Goal: Information Seeking & Learning: Learn about a topic

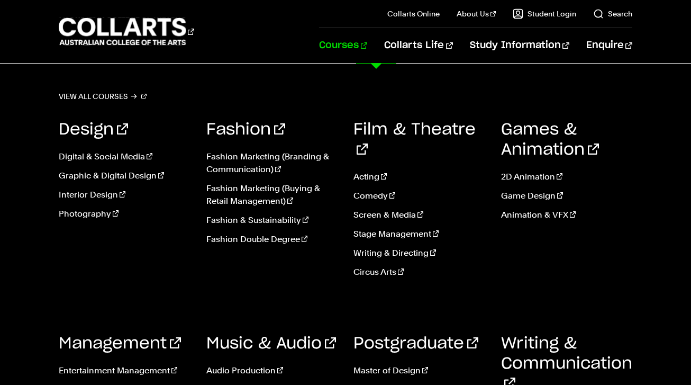
scroll to position [129, 0]
click at [385, 383] on link "Master of Creative Industries" at bounding box center [419, 389] width 132 height 13
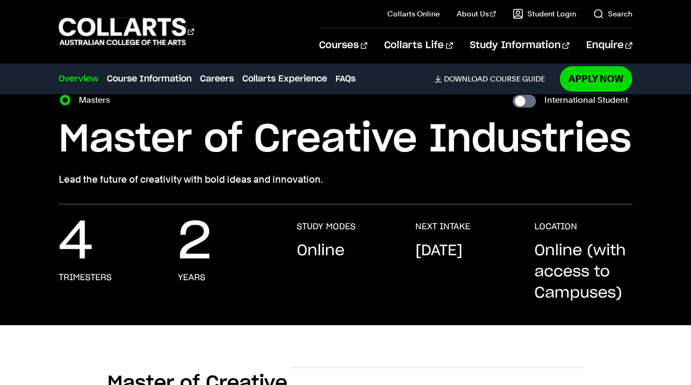
scroll to position [49, 0]
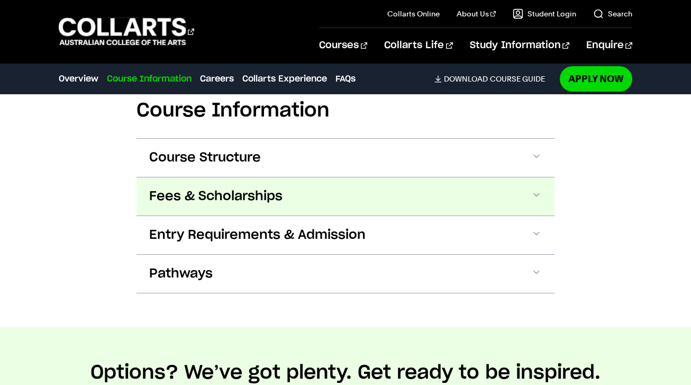
click at [225, 204] on span "Fees & Scholarships" at bounding box center [215, 196] width 133 height 17
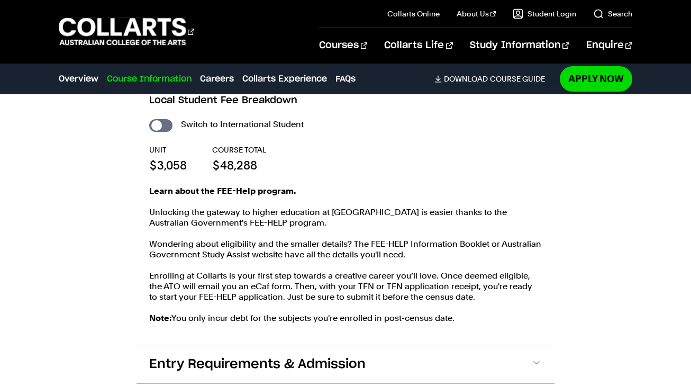
scroll to position [861, 0]
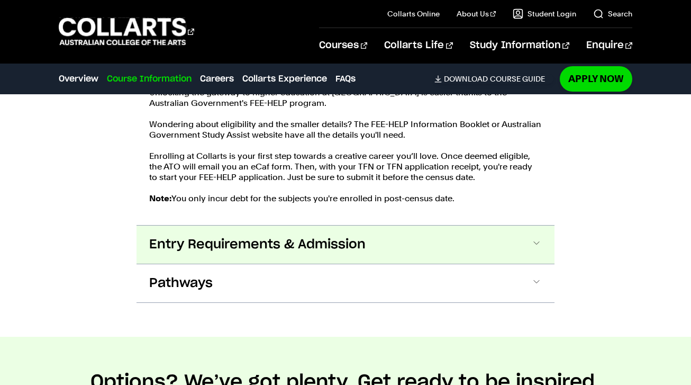
click at [215, 231] on button "Entry Requirements & Admission" at bounding box center [345, 244] width 418 height 38
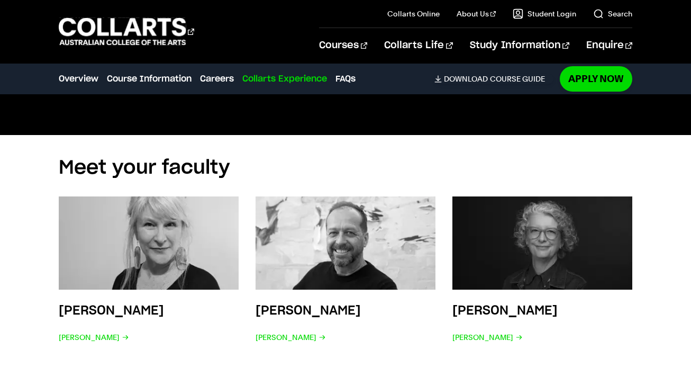
scroll to position [3354, 0]
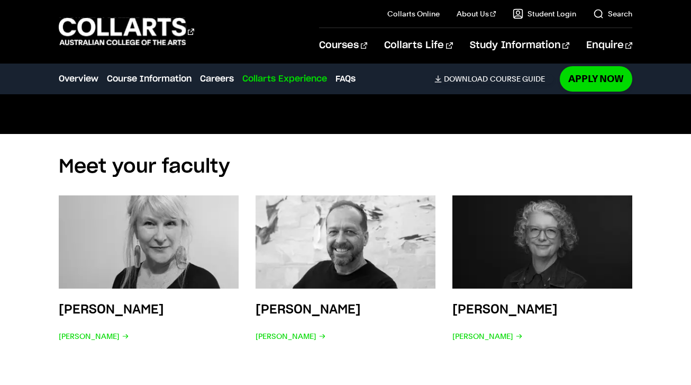
click at [22, 271] on div "Meet your faculty [PERSON_NAME] [PERSON_NAME] [PERSON_NAME] [PERSON_NAME] [PERS…" at bounding box center [345, 258] width 691 height 248
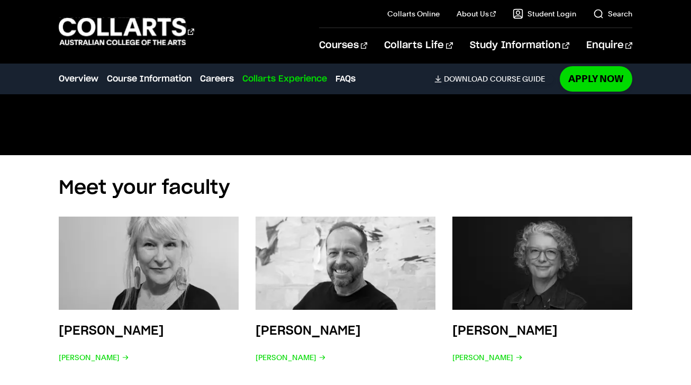
scroll to position [3381, 0]
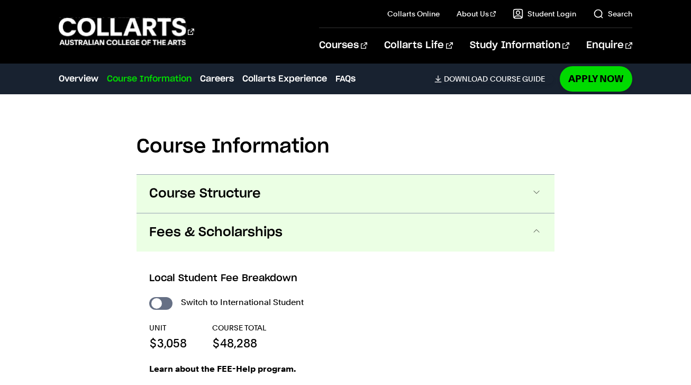
click at [212, 186] on span "Course Structure" at bounding box center [205, 193] width 112 height 17
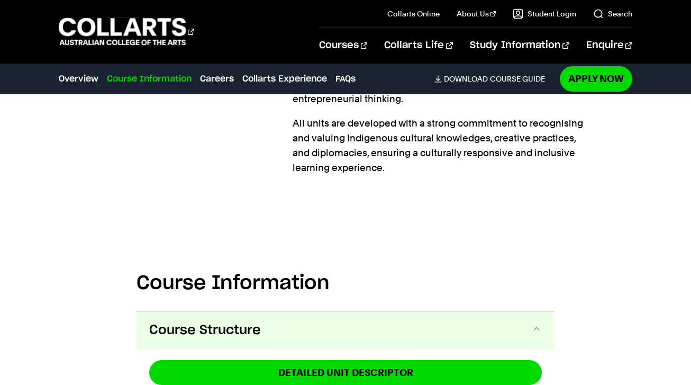
scroll to position [89, 0]
